Goal: Find specific page/section: Find specific page/section

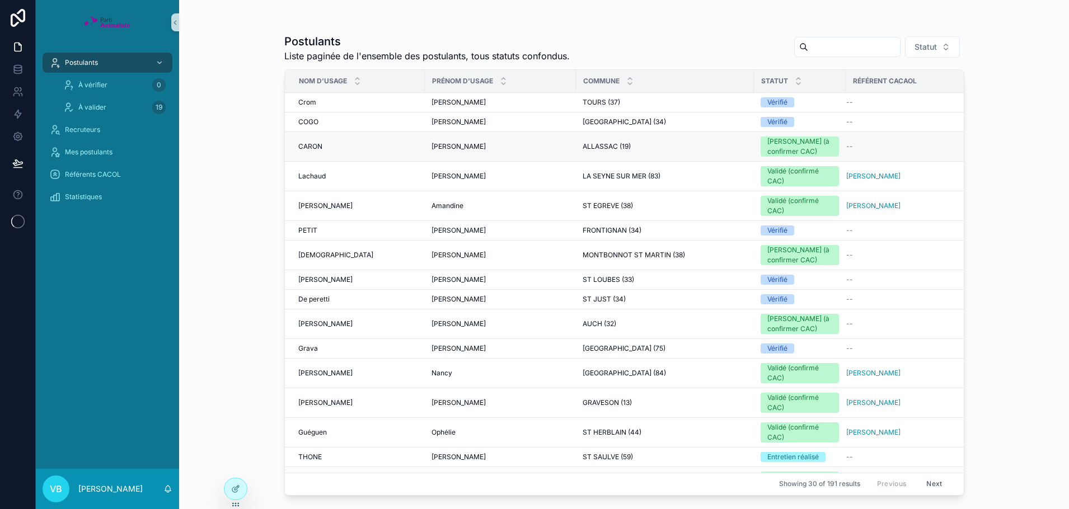
click at [312, 152] on td "[PERSON_NAME]" at bounding box center [355, 147] width 140 height 30
click at [313, 148] on span "CARON" at bounding box center [310, 146] width 24 height 9
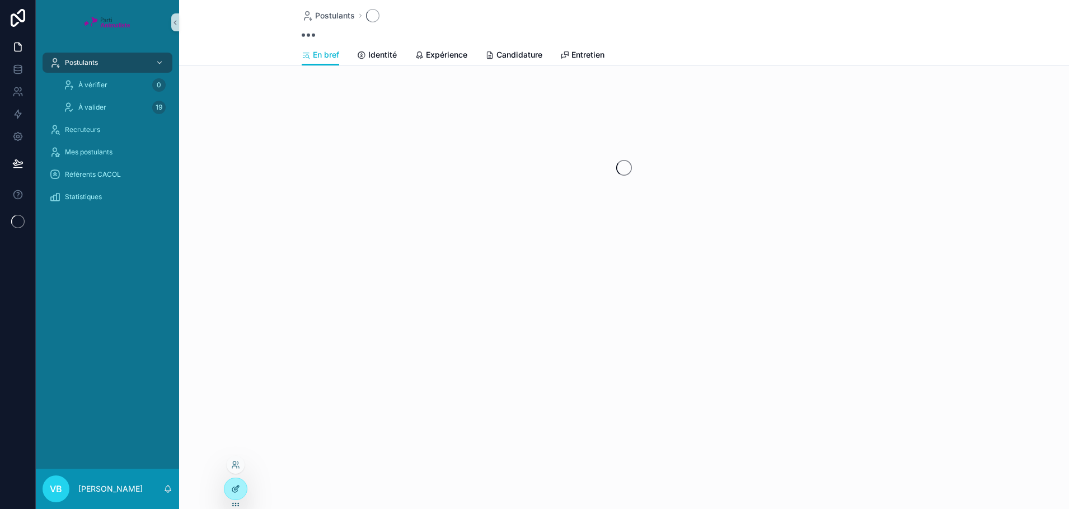
click at [235, 492] on icon at bounding box center [234, 489] width 5 height 5
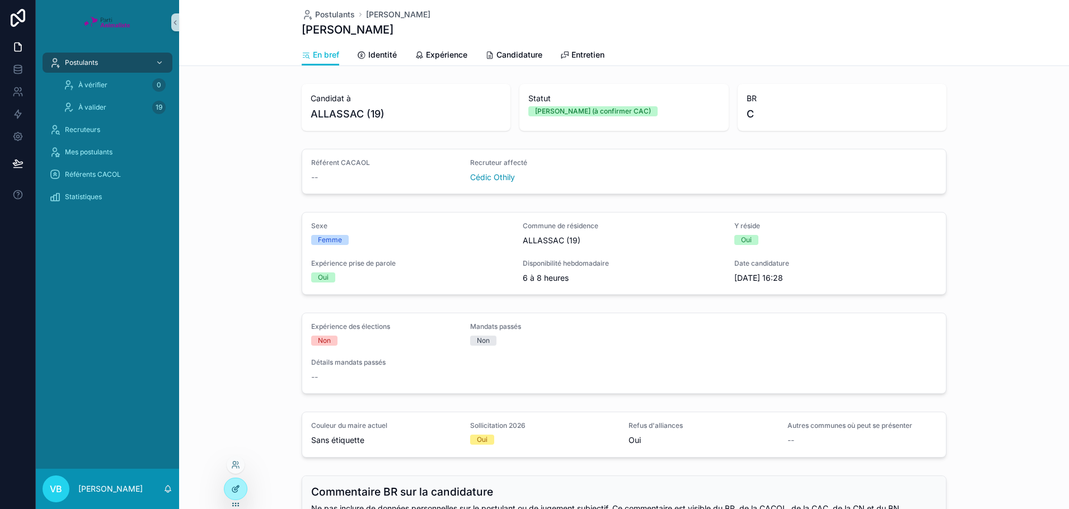
click at [236, 487] on icon at bounding box center [235, 489] width 9 height 9
